Goal: Task Accomplishment & Management: Manage account settings

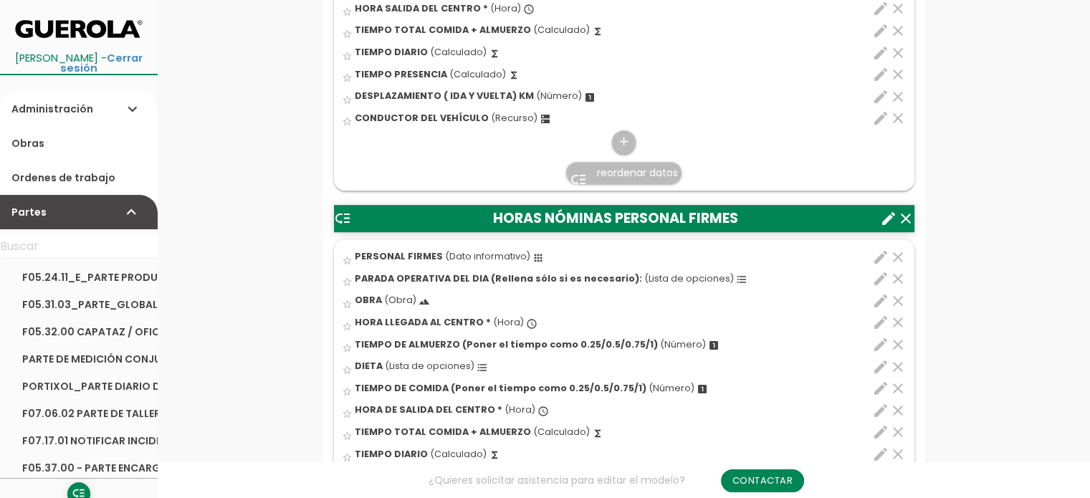
scroll to position [771, 0]
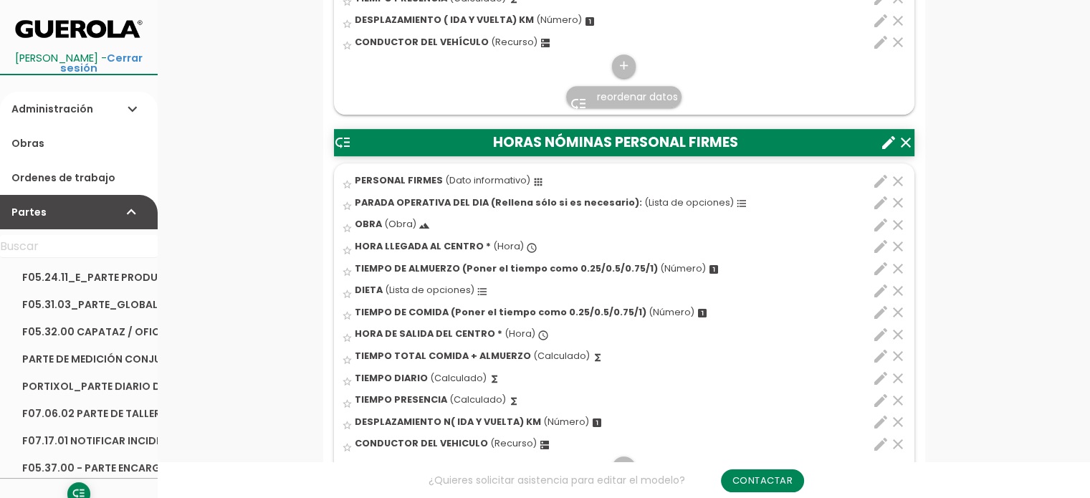
click at [880, 203] on icon "edit" at bounding box center [880, 202] width 17 height 17
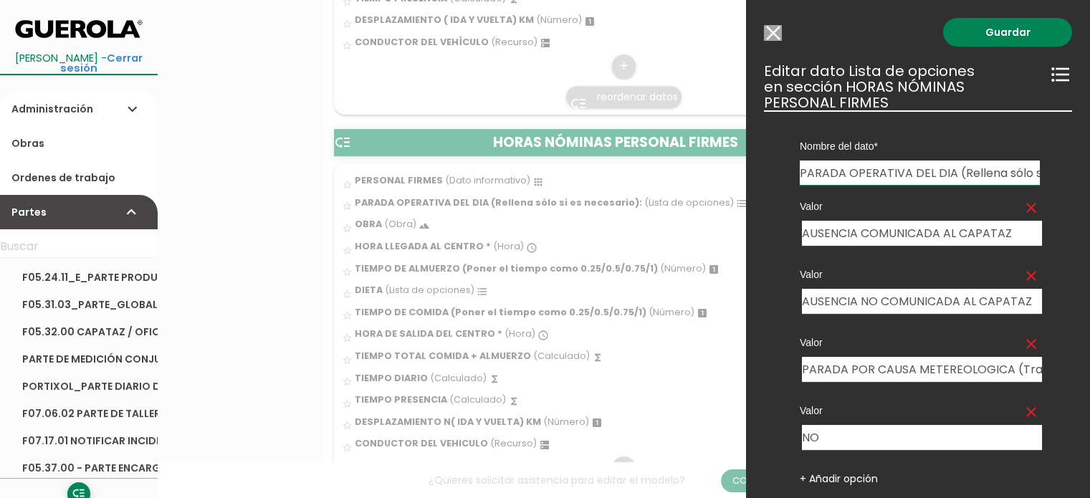
drag, startPoint x: 1021, startPoint y: 412, endPoint x: 1024, endPoint y: 404, distance: 9.1
click at [1023, 411] on icon "clear" at bounding box center [1031, 412] width 17 height 17
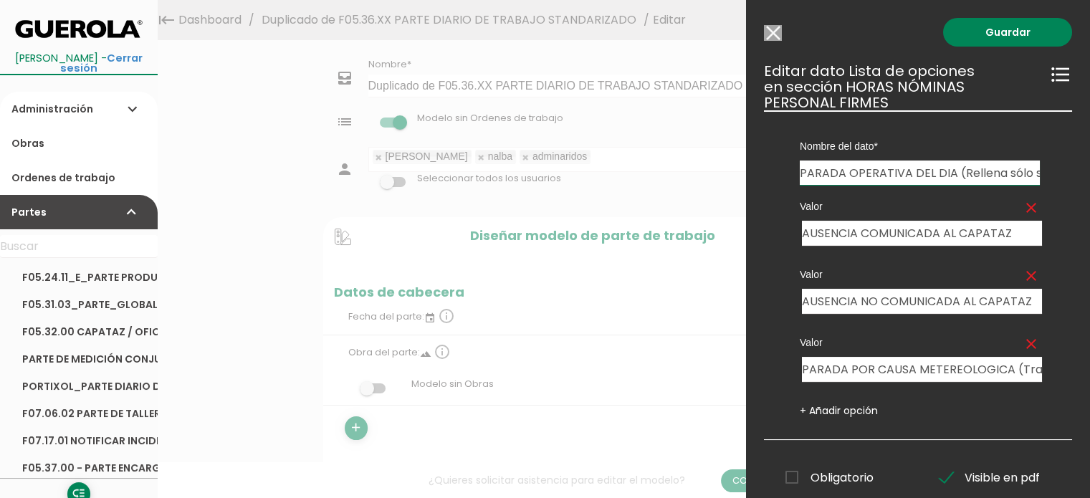
click at [1023, 209] on icon "clear" at bounding box center [1031, 207] width 17 height 17
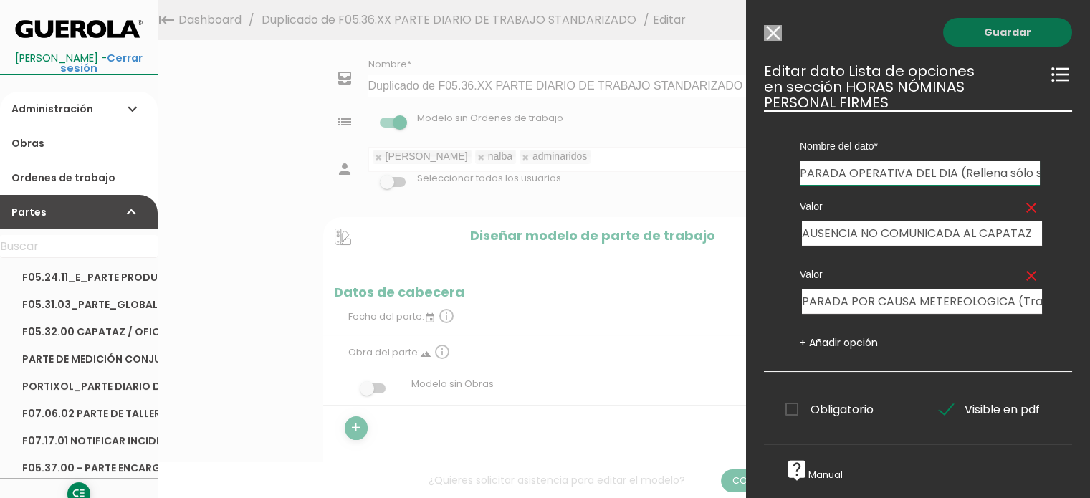
drag, startPoint x: 985, startPoint y: 33, endPoint x: 884, endPoint y: 117, distance: 131.3
click at [985, 34] on link "Guardar" at bounding box center [1007, 32] width 129 height 29
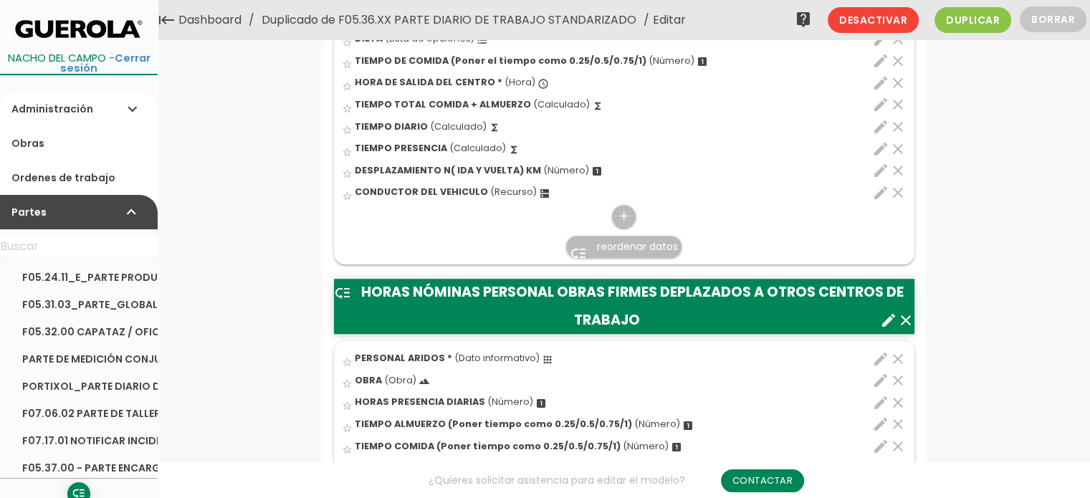
scroll to position [1003, 0]
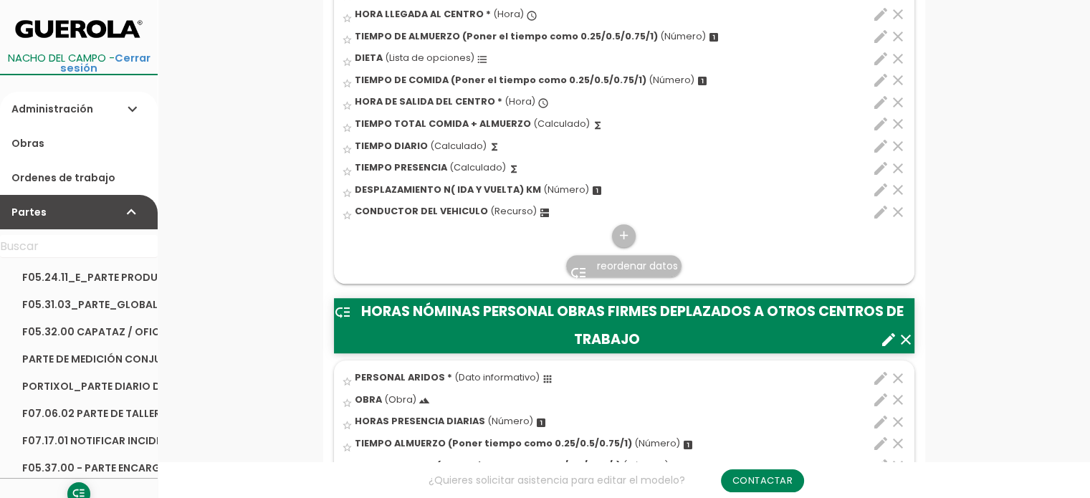
click at [906, 338] on icon "clear" at bounding box center [905, 339] width 17 height 17
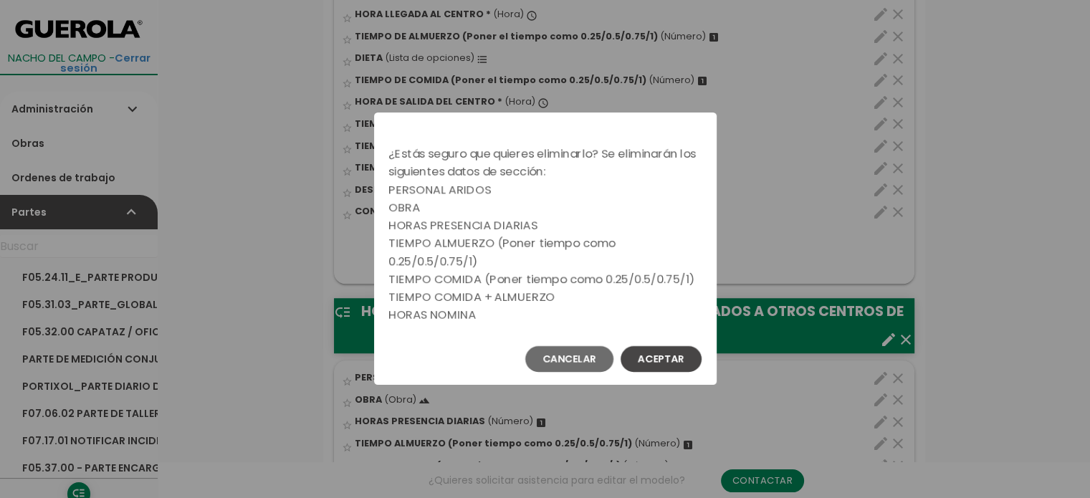
scroll to position [5, 0]
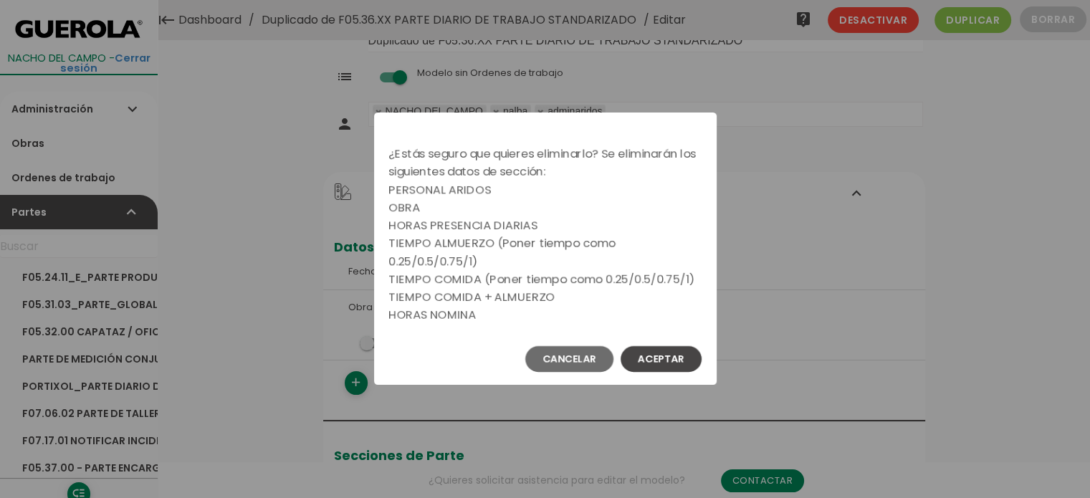
click at [681, 355] on button "Aceptar" at bounding box center [661, 359] width 81 height 26
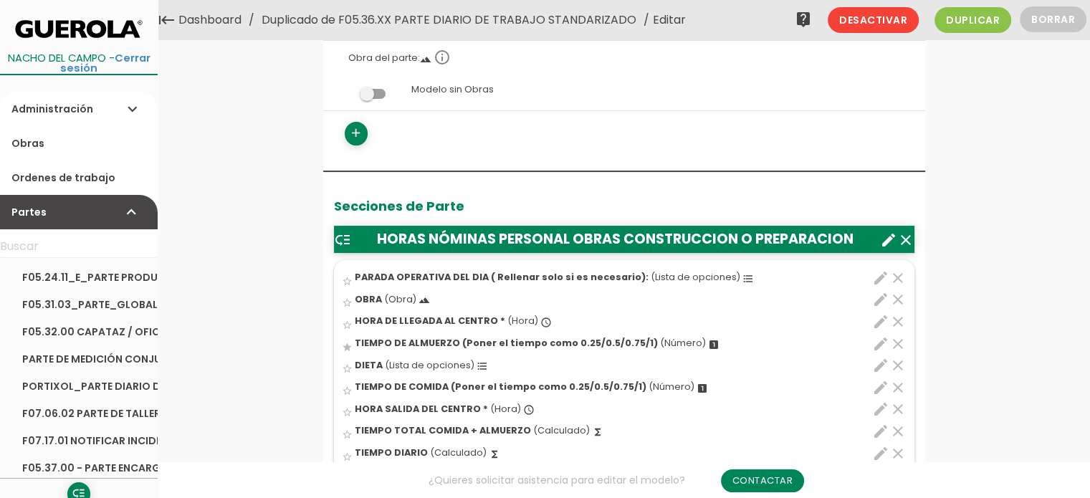
scroll to position [507, 0]
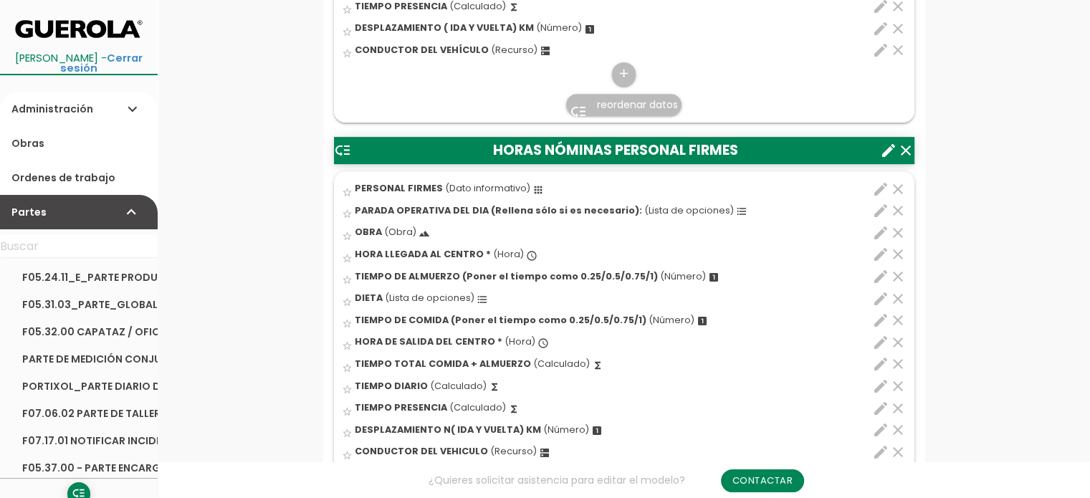
scroll to position [788, 0]
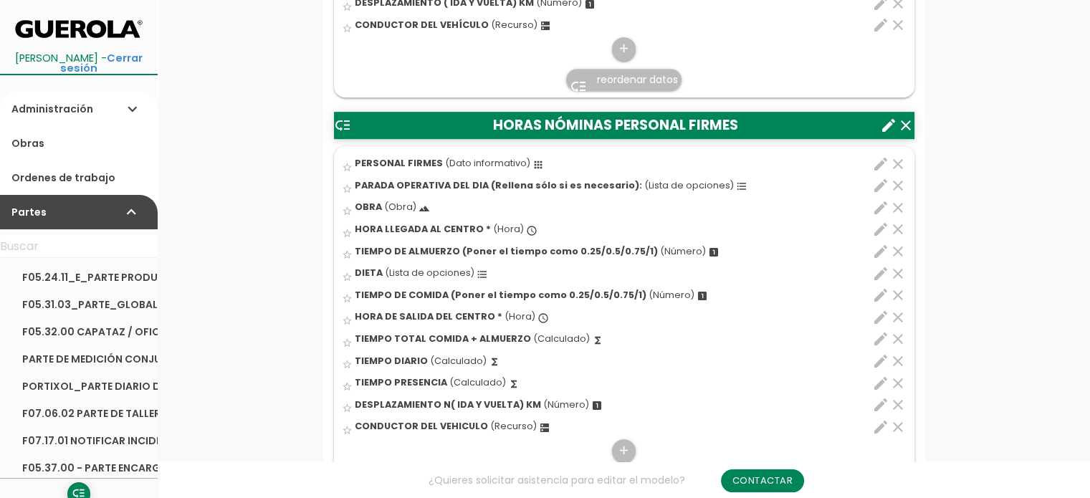
drag, startPoint x: 882, startPoint y: 407, endPoint x: 877, endPoint y: 386, distance: 21.9
click at [882, 407] on icon "edit" at bounding box center [880, 404] width 17 height 17
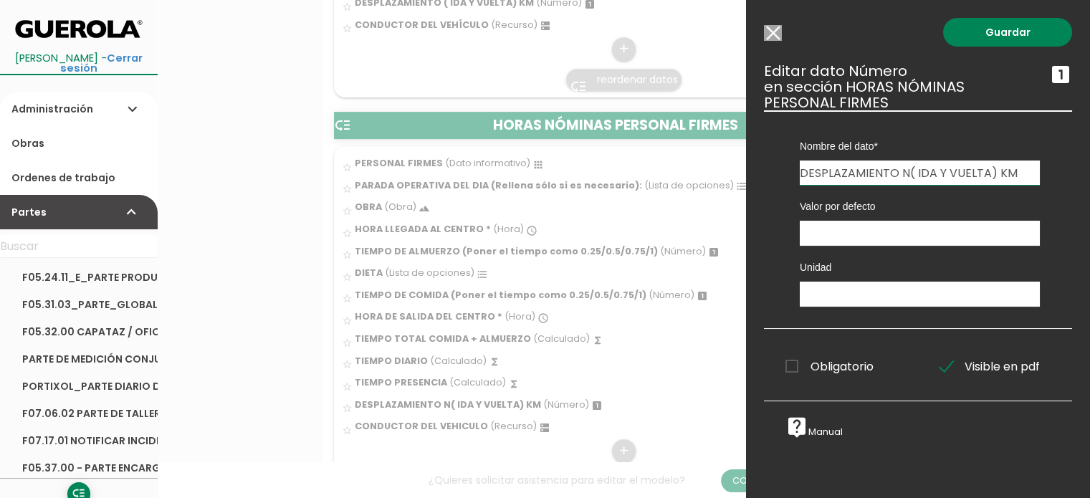
drag, startPoint x: 906, startPoint y: 171, endPoint x: 900, endPoint y: 229, distance: 58.3
click at [906, 174] on input "DESPLAZAMIENTO N( IDA Y VUELTA) KM" at bounding box center [920, 173] width 240 height 24
type input "DESPLAZAMIENTO ( IDA Y VUELTA) KM"
click at [996, 31] on link "Guardar" at bounding box center [1007, 32] width 129 height 29
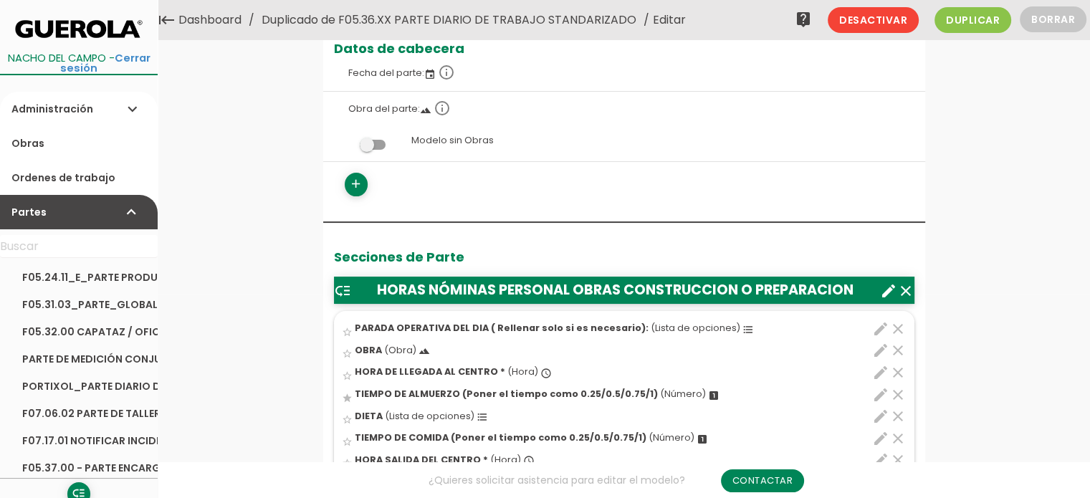
scroll to position [115, 0]
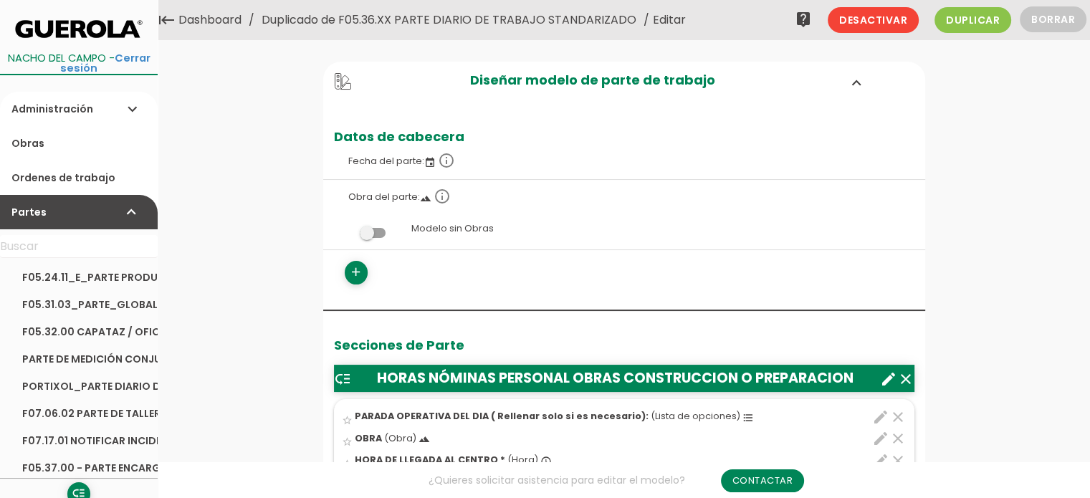
click at [61, 300] on link "F05.31.03_PARTE_GLOBAL TRANSPORTE_HORMIGON_Y_PLANTA_ASFALTO" at bounding box center [79, 304] width 158 height 27
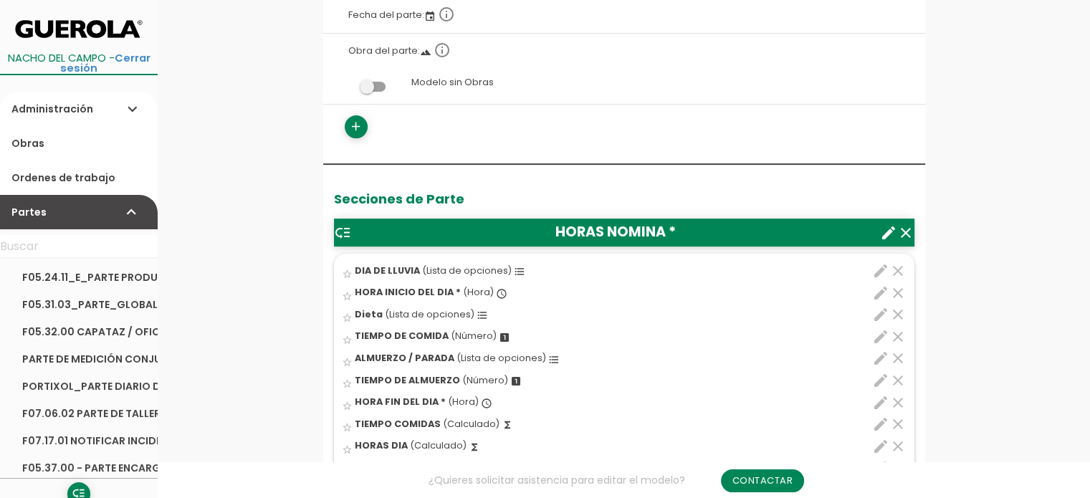
scroll to position [430, 0]
